Goal: Task Accomplishment & Management: Manage account settings

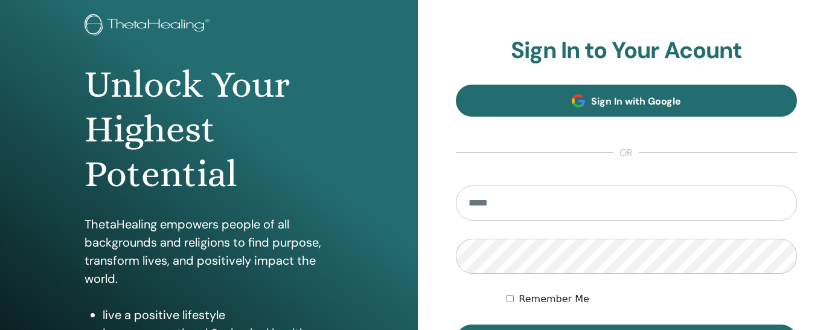
scroll to position [100, 0]
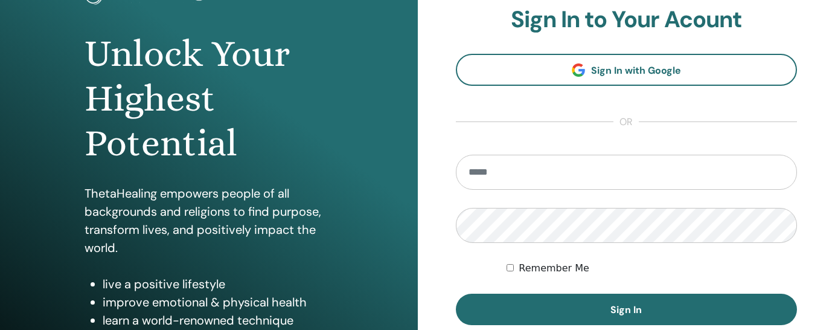
click at [598, 173] on input "email" at bounding box center [627, 172] width 342 height 35
type input "**********"
click at [626, 309] on button "Sign In" at bounding box center [627, 308] width 342 height 31
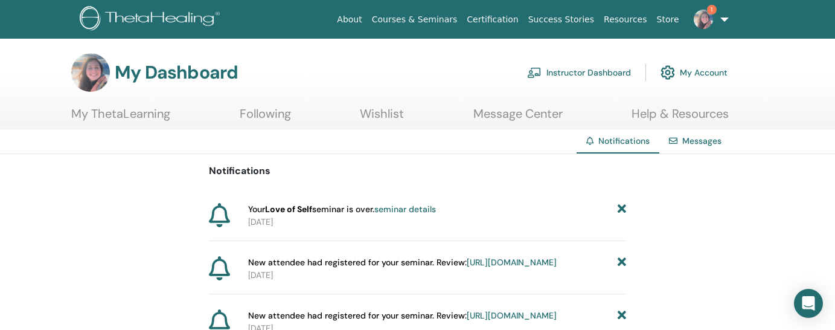
click at [611, 70] on link "Instructor Dashboard" at bounding box center [579, 72] width 104 height 27
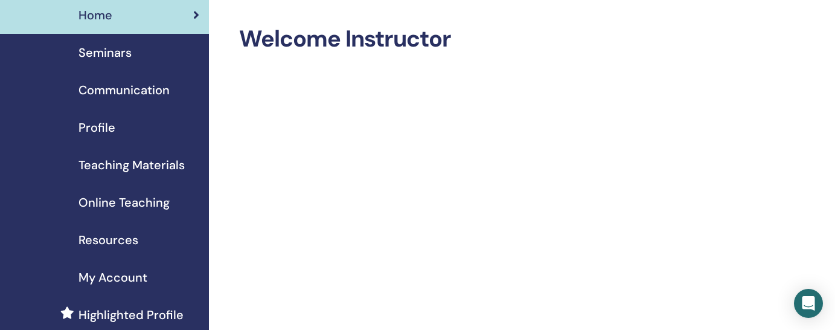
scroll to position [33, 0]
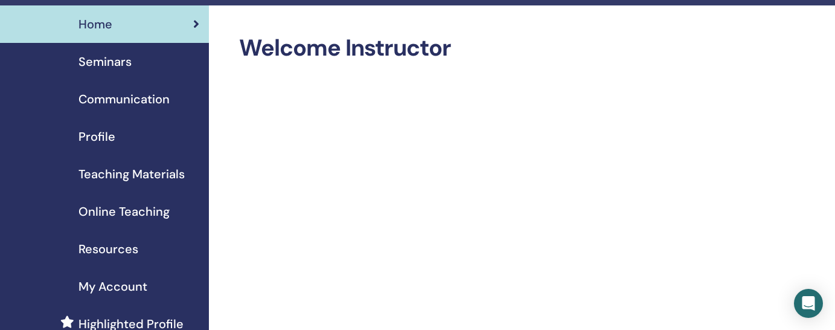
click at [133, 63] on div "Seminars" at bounding box center [105, 62] width 190 height 18
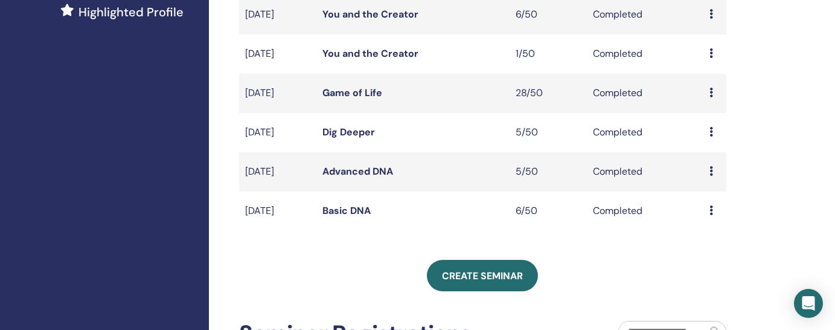
scroll to position [349, 0]
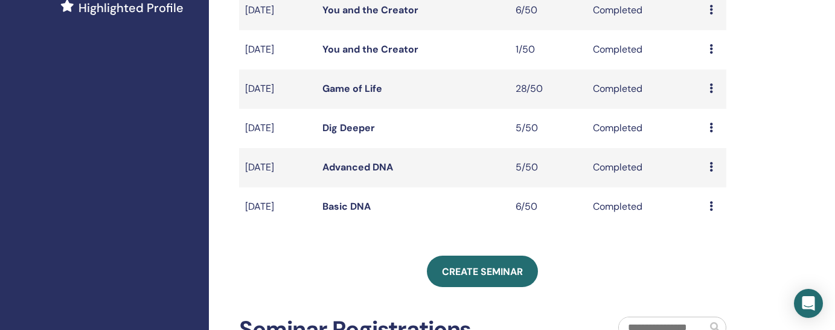
click at [141, 301] on div "Home Seminars Communication Profile Teaching Materials Online Teaching" at bounding box center [104, 164] width 209 height 948
click at [152, 292] on div "Home Seminars Communication Profile Teaching Materials Online Teaching" at bounding box center [104, 164] width 209 height 948
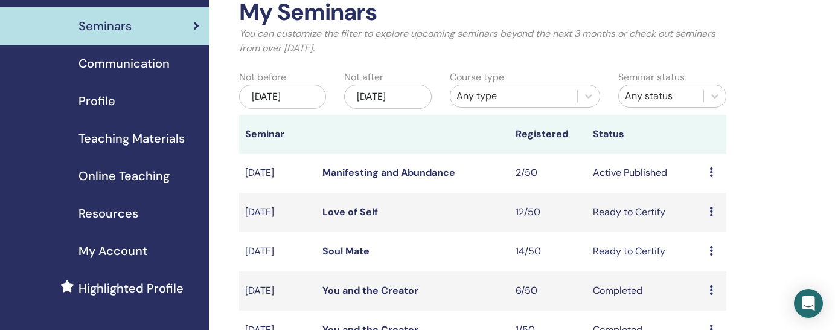
scroll to position [68, 0]
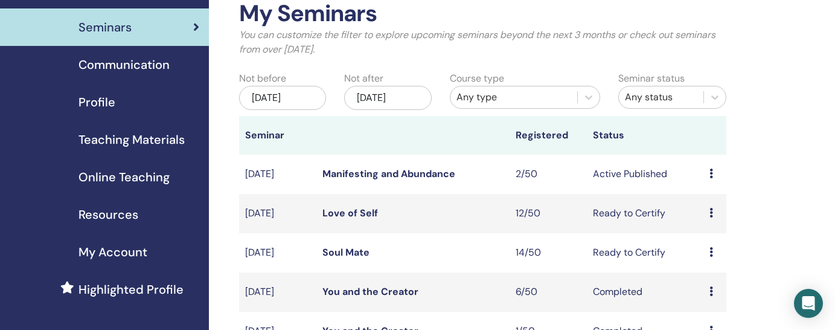
click at [348, 215] on link "Love of Self" at bounding box center [350, 212] width 56 height 13
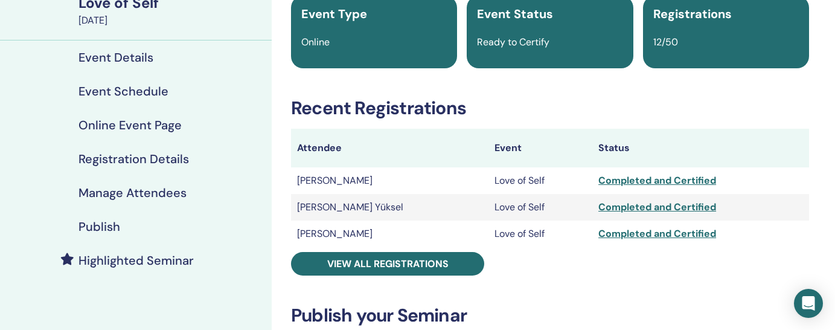
scroll to position [143, 0]
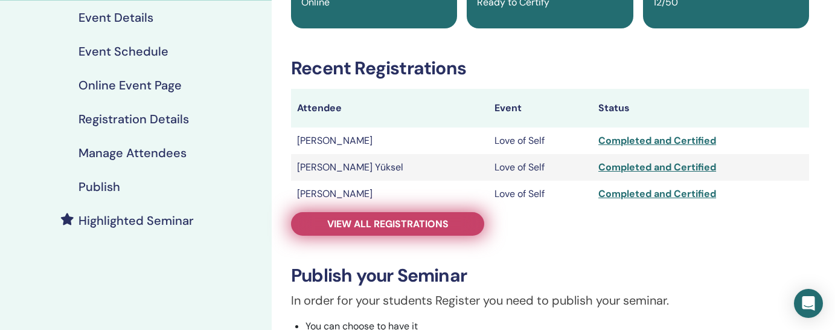
click at [377, 228] on span "View all registrations" at bounding box center [387, 223] width 121 height 13
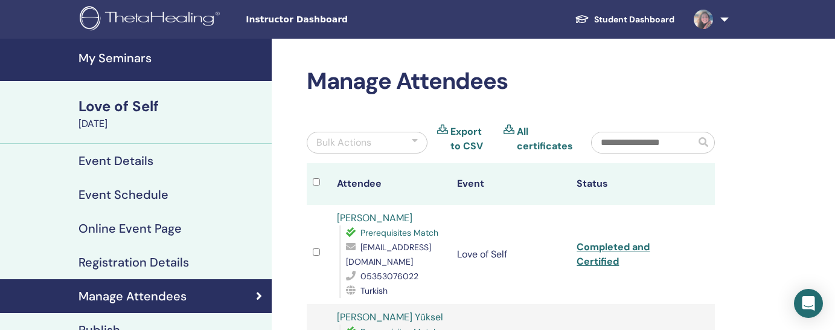
click at [142, 55] on h4 "My Seminars" at bounding box center [171, 58] width 186 height 14
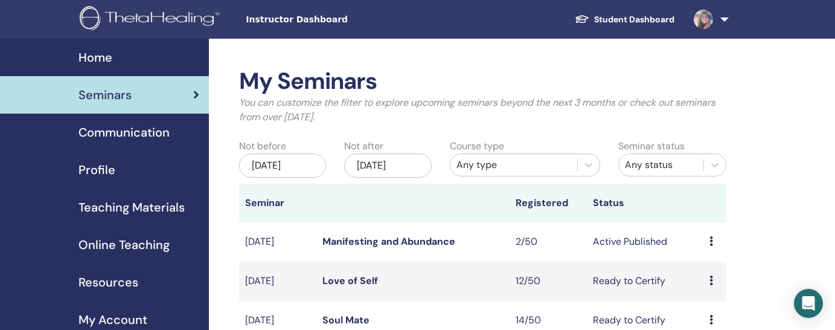
click at [712, 21] on img at bounding box center [703, 19] width 19 height 19
